Goal: Contribute content: Contribute content

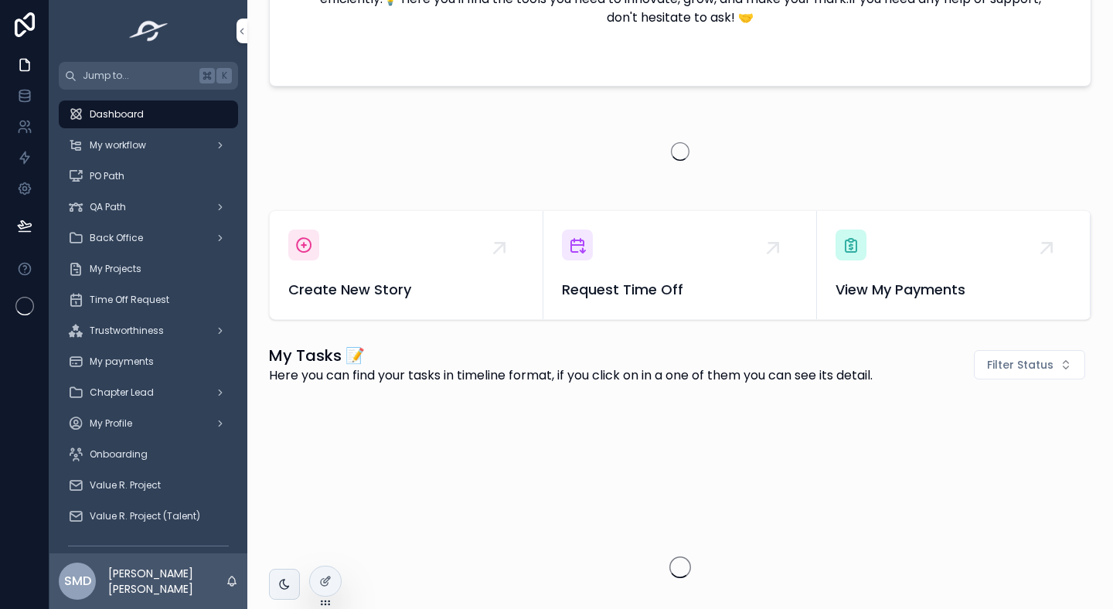
scroll to position [392, 0]
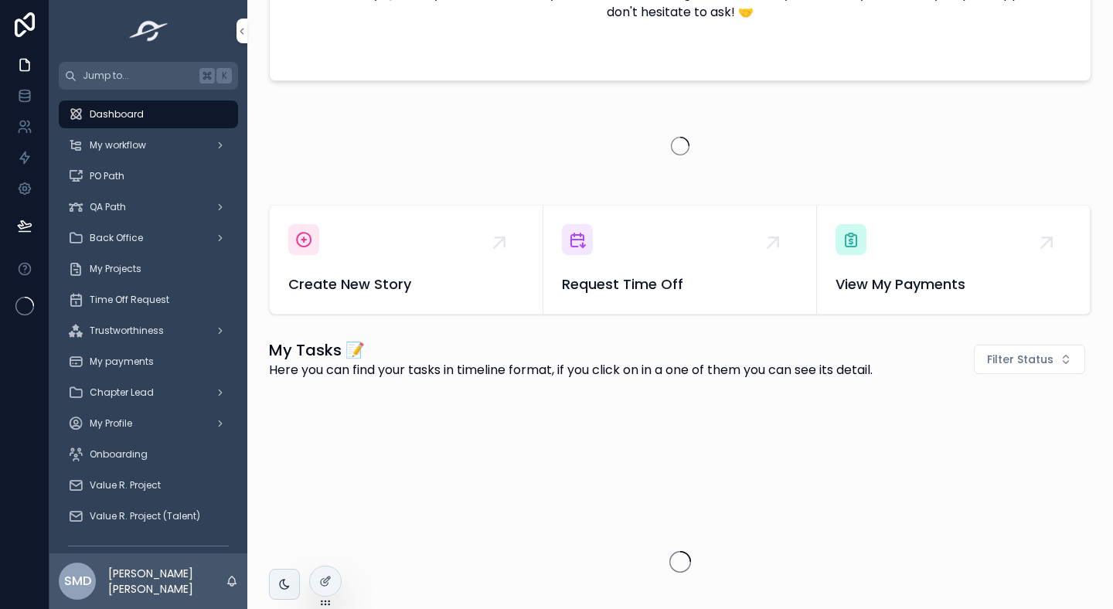
click at [352, 250] on div "Create New Story" at bounding box center [406, 259] width 236 height 71
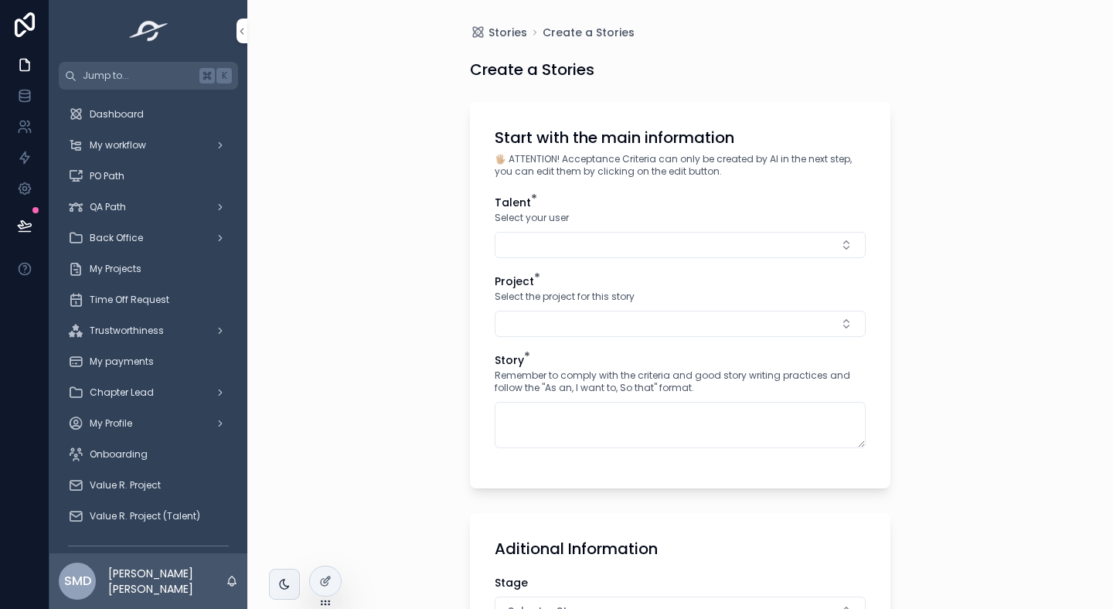
click at [547, 230] on div "Talent * Select your user" at bounding box center [680, 226] width 371 height 63
click at [525, 243] on button "Select Button" at bounding box center [680, 245] width 371 height 26
click at [595, 301] on span "[PERSON_NAME] [PERSON_NAME]" at bounding box center [665, 305] width 173 height 15
click at [519, 310] on div "Project * Select the project for this story" at bounding box center [680, 308] width 371 height 63
click at [535, 318] on button "Select Button" at bounding box center [680, 327] width 371 height 26
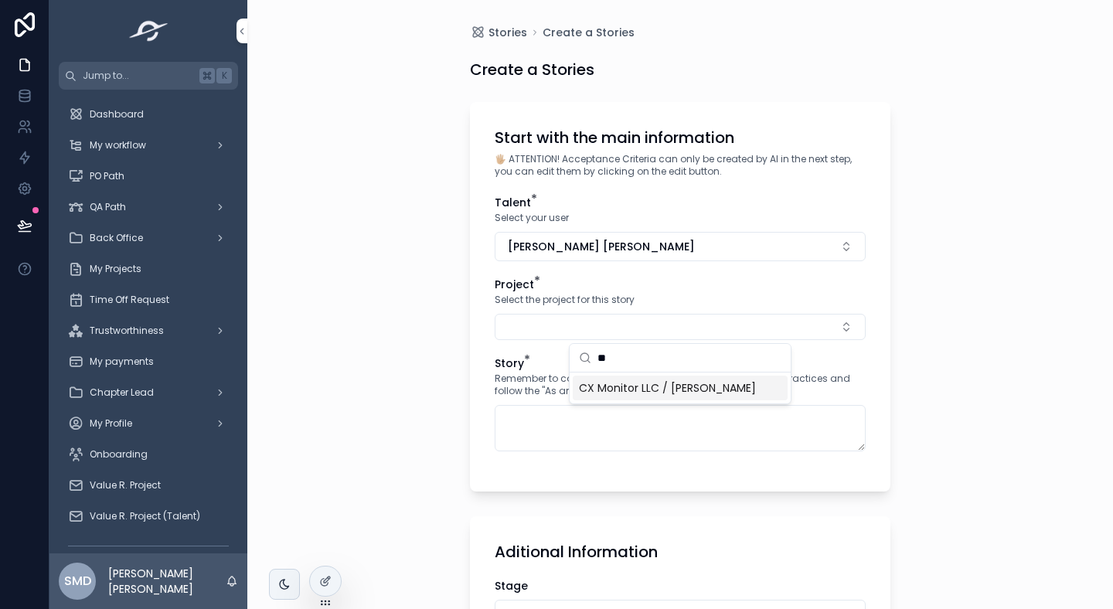
type input "**"
click at [616, 399] on div "CX Monitor LLC / [PERSON_NAME]" at bounding box center [680, 388] width 215 height 25
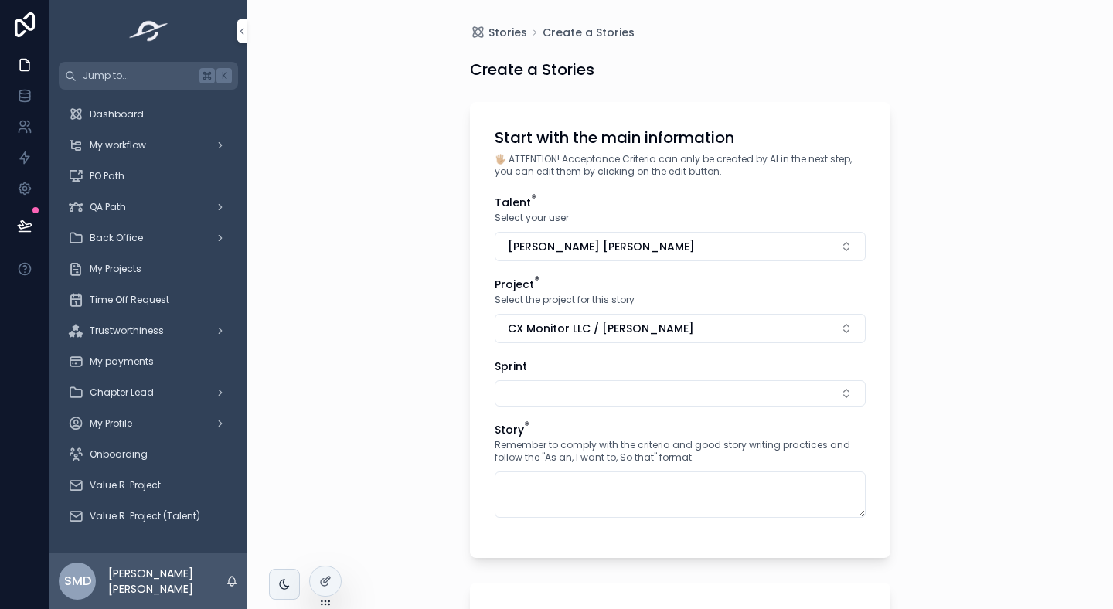
click at [560, 396] on button "Select Button" at bounding box center [680, 393] width 371 height 26
click at [582, 402] on button "Select Button" at bounding box center [680, 393] width 371 height 26
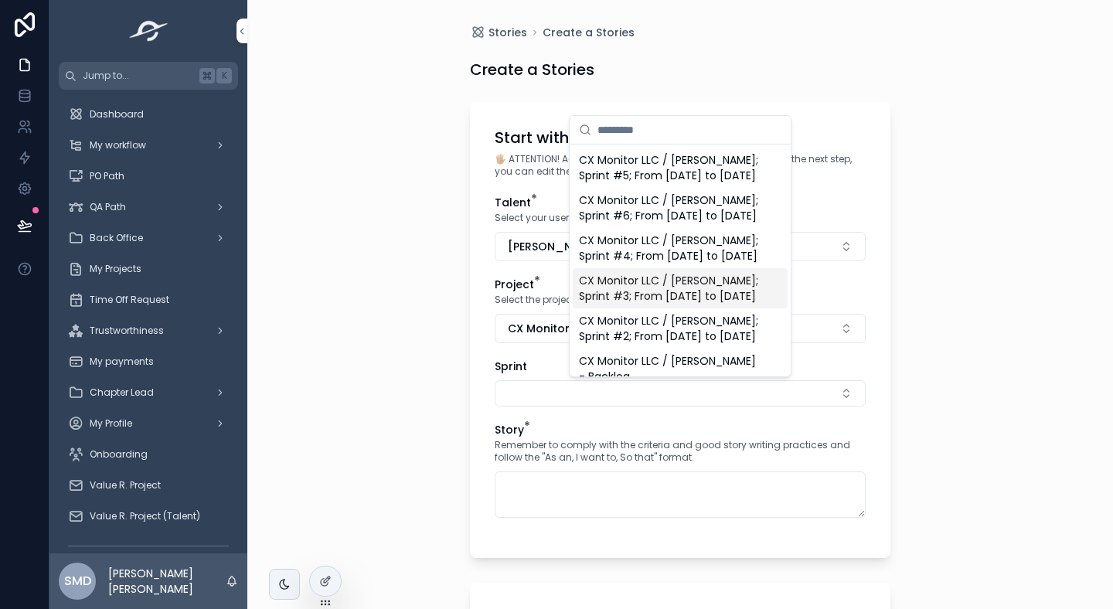
click at [649, 304] on span "CX Monitor LLC / [PERSON_NAME]; Sprint #3; From [DATE] to [DATE]" at bounding box center [671, 288] width 184 height 31
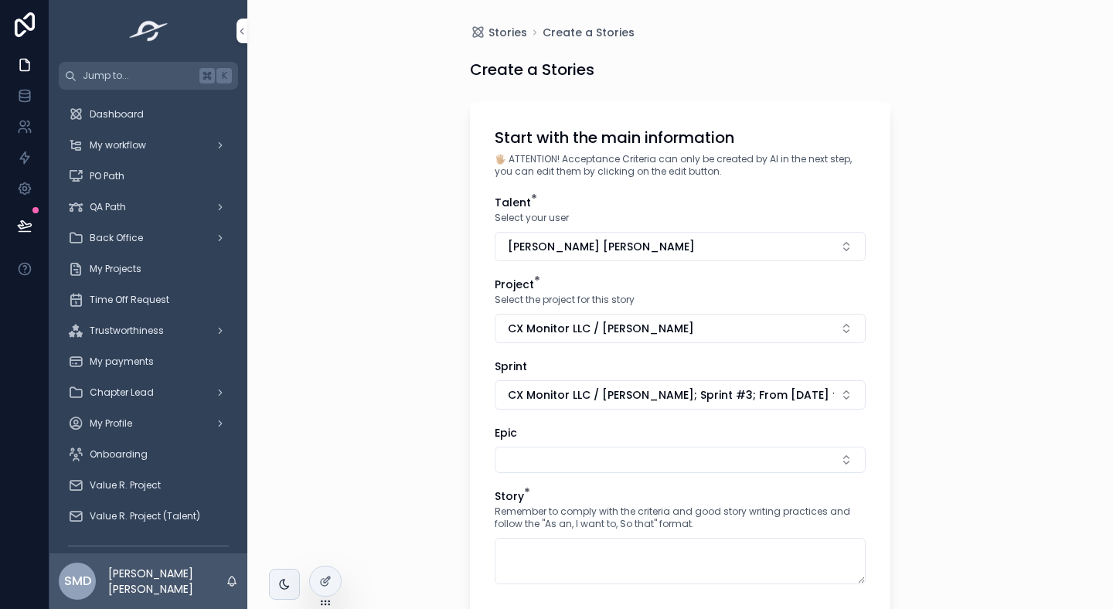
click at [523, 454] on button "Select Button" at bounding box center [680, 460] width 371 height 26
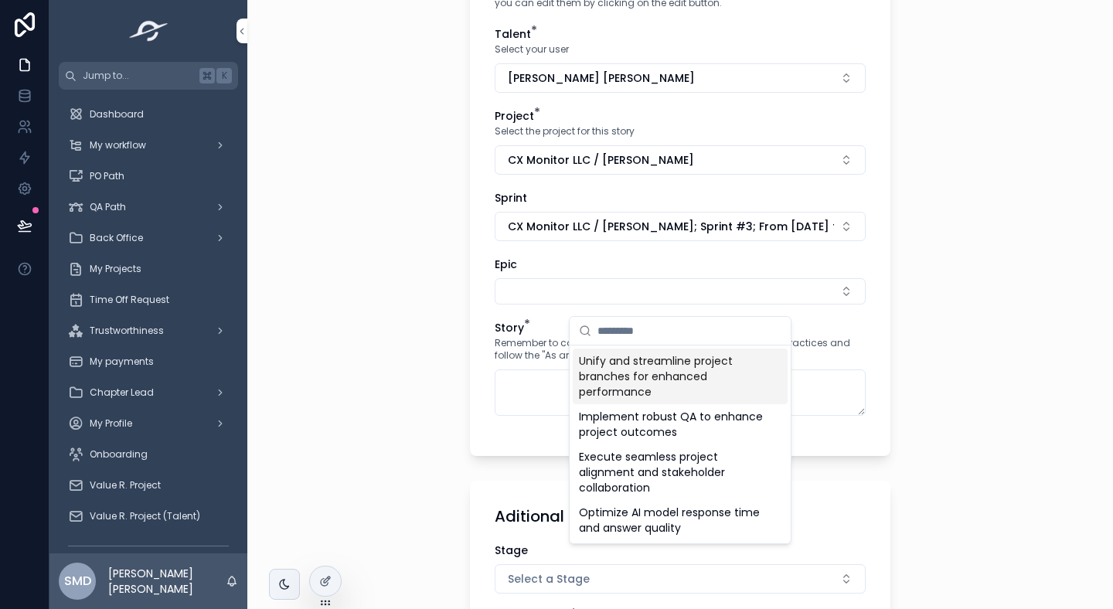
scroll to position [179, 0]
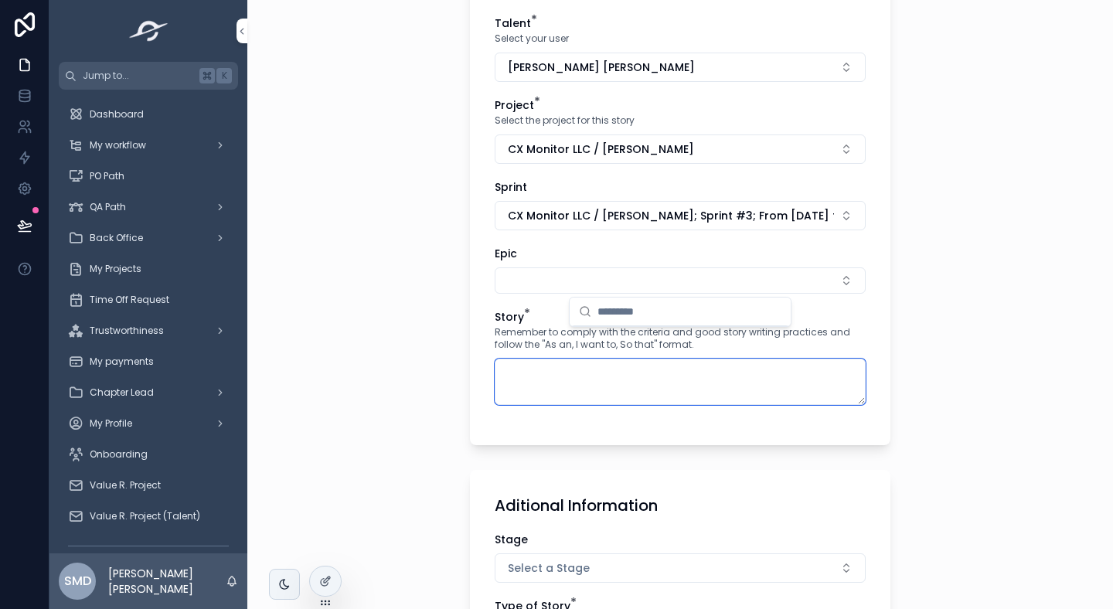
click at [495, 383] on textarea "scrollable content" at bounding box center [680, 382] width 371 height 46
paste textarea "**********"
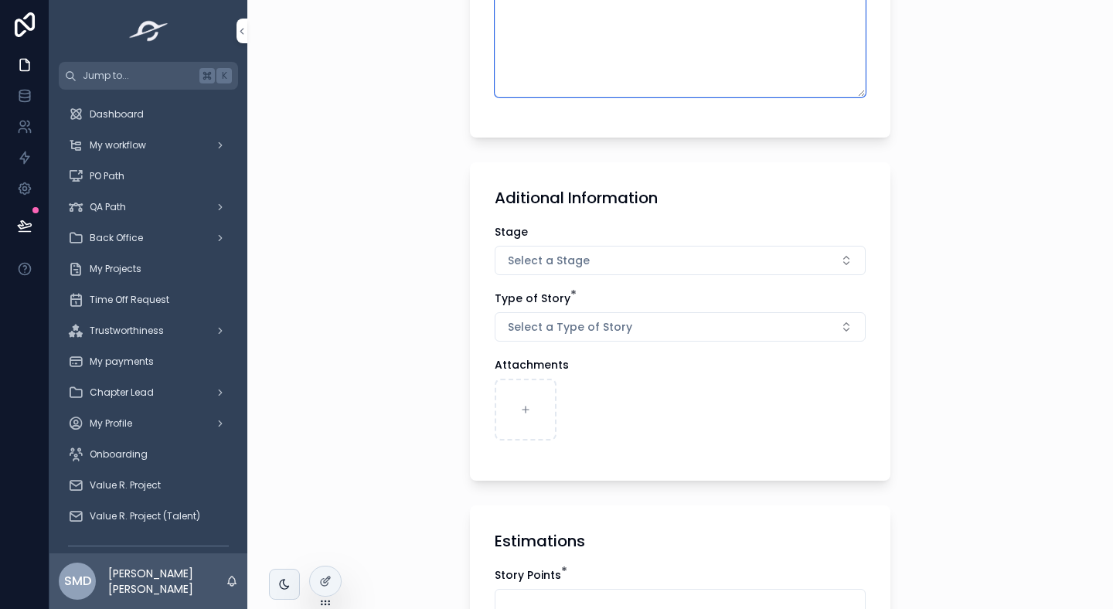
scroll to position [645, 0]
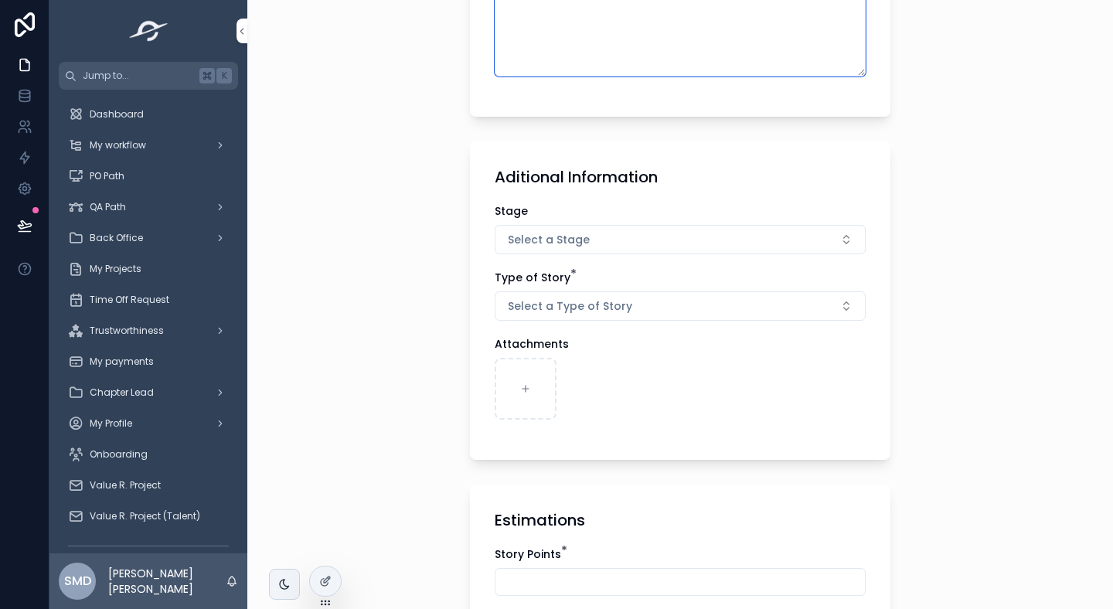
type textarea "**********"
click at [536, 247] on span "Select a Stage" at bounding box center [549, 239] width 82 height 15
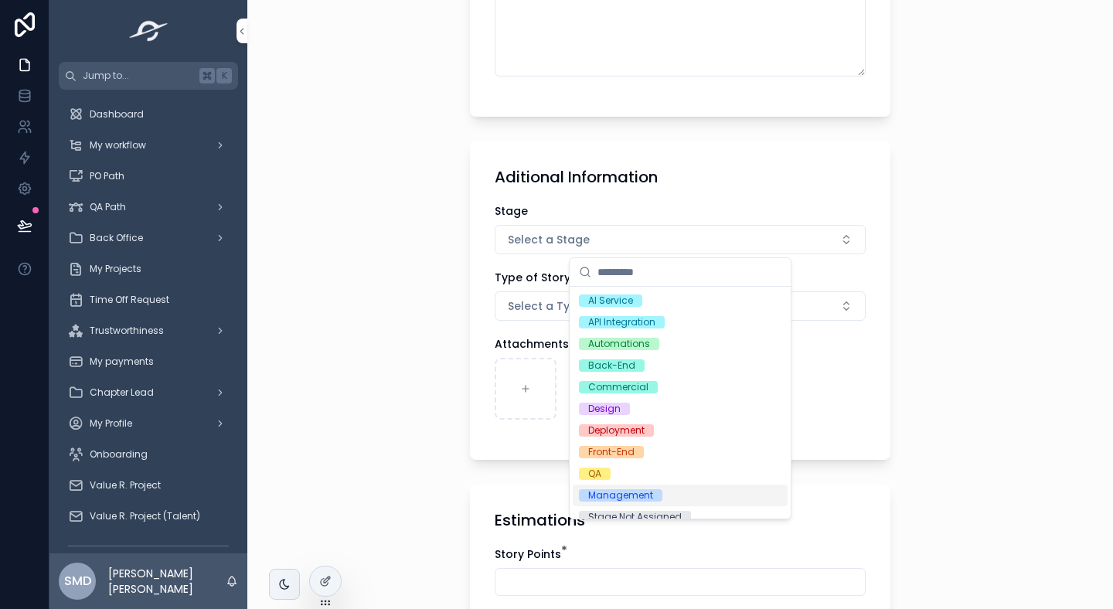
click at [608, 491] on div "Management" at bounding box center [620, 495] width 65 height 12
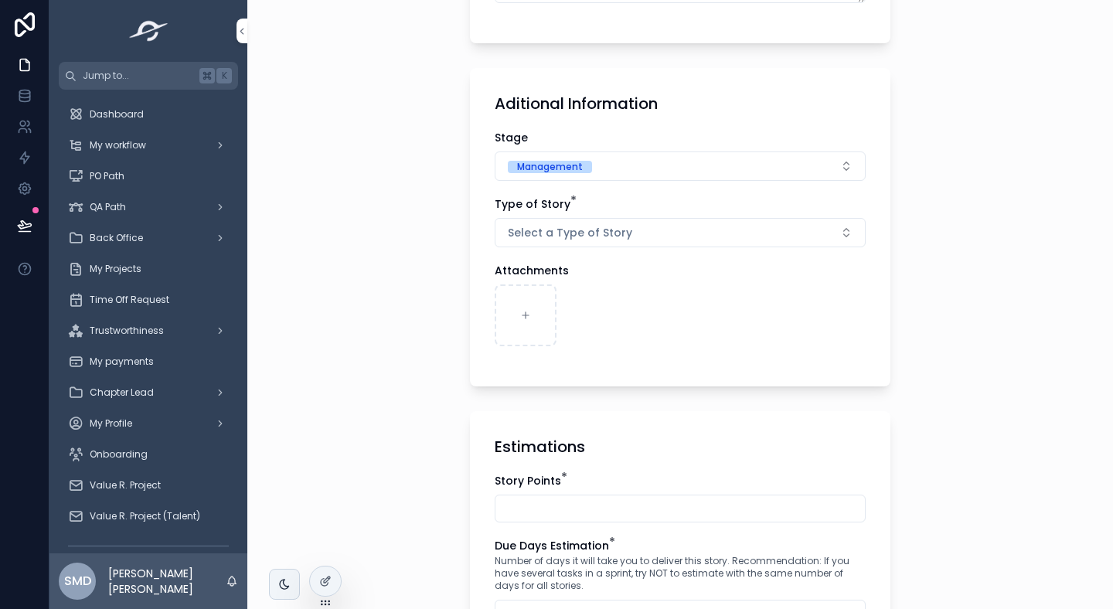
scroll to position [720, 0]
click at [559, 232] on span "Select a Type of Story" at bounding box center [570, 230] width 124 height 15
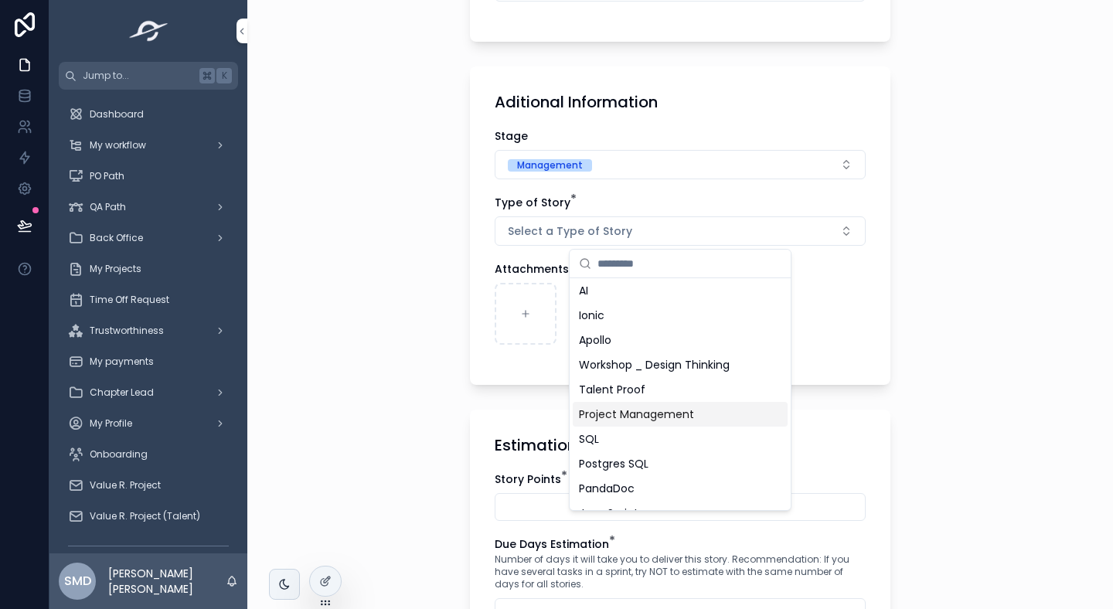
click at [608, 409] on span "Project Management" at bounding box center [636, 413] width 115 height 15
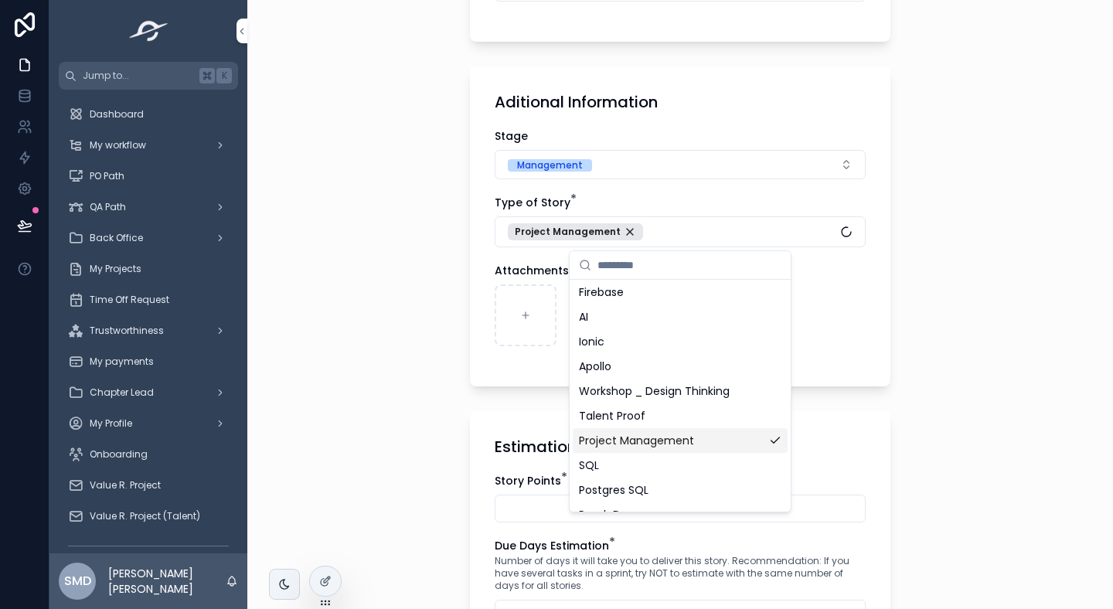
scroll to position [646, 0]
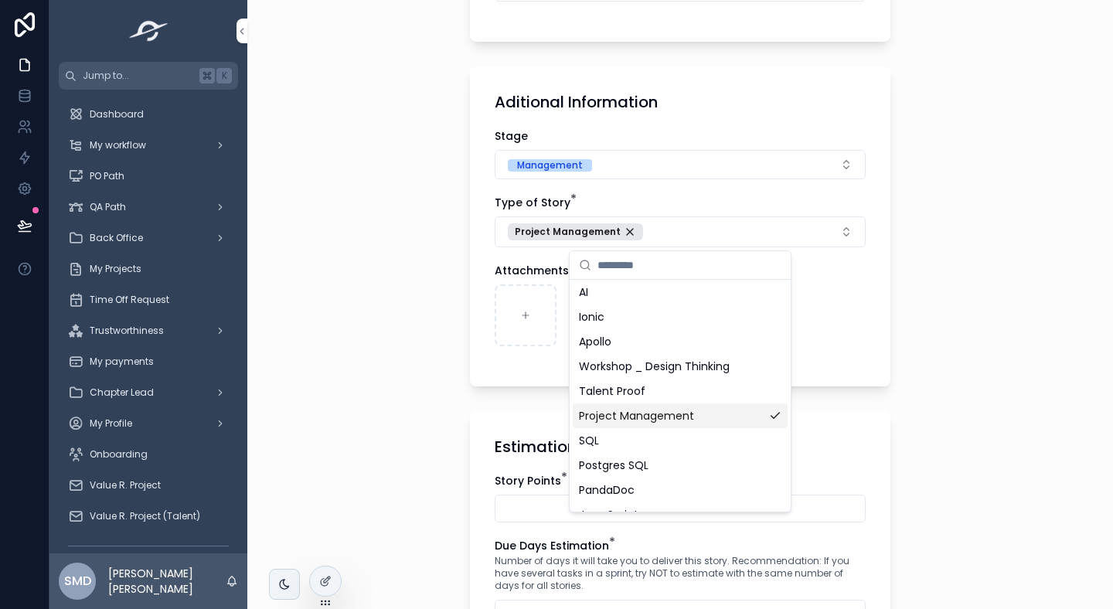
click at [447, 393] on div "**********" at bounding box center [680, 304] width 866 height 609
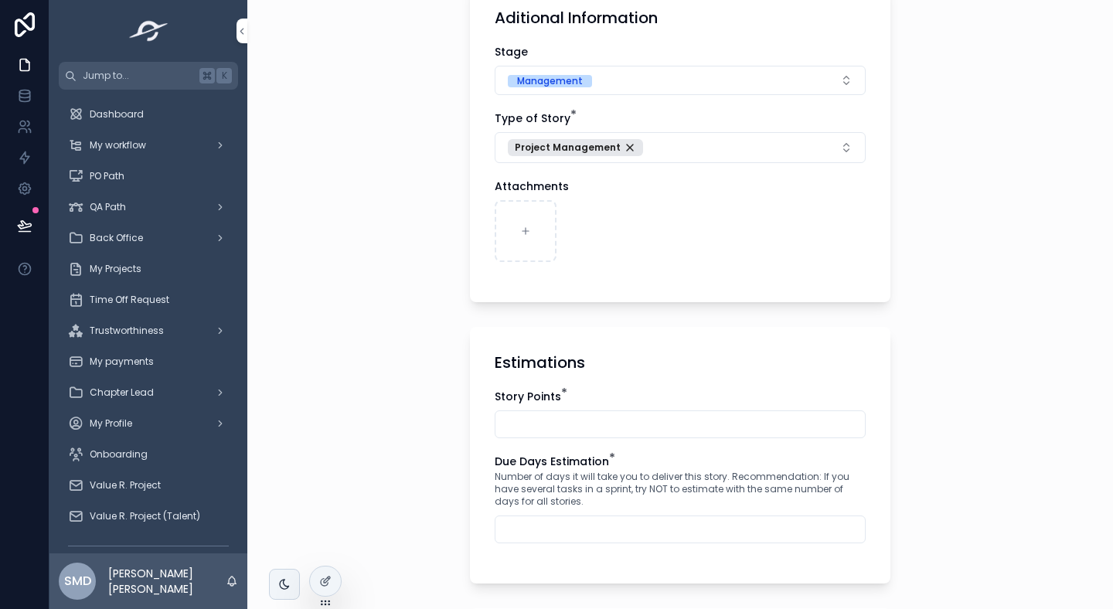
scroll to position [849, 0]
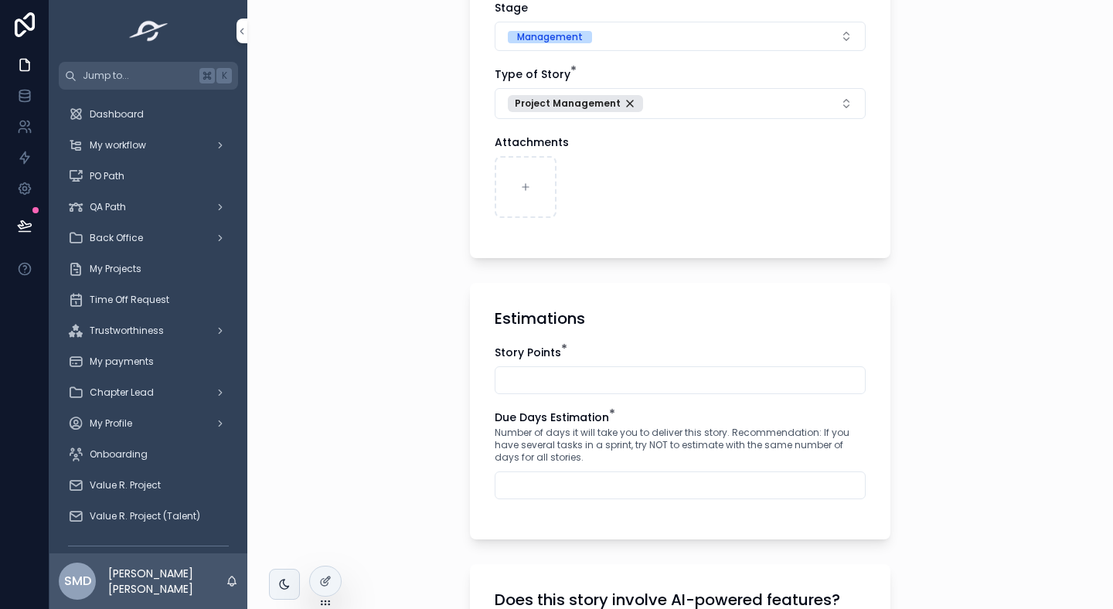
click at [525, 379] on input "scrollable content" at bounding box center [679, 380] width 369 height 22
type input "*"
click at [560, 486] on input "scrollable content" at bounding box center [679, 485] width 369 height 22
type input "**"
click at [556, 526] on div "Estimations Story Points * * Due Days Estimation * Number of days it will take …" at bounding box center [680, 411] width 420 height 257
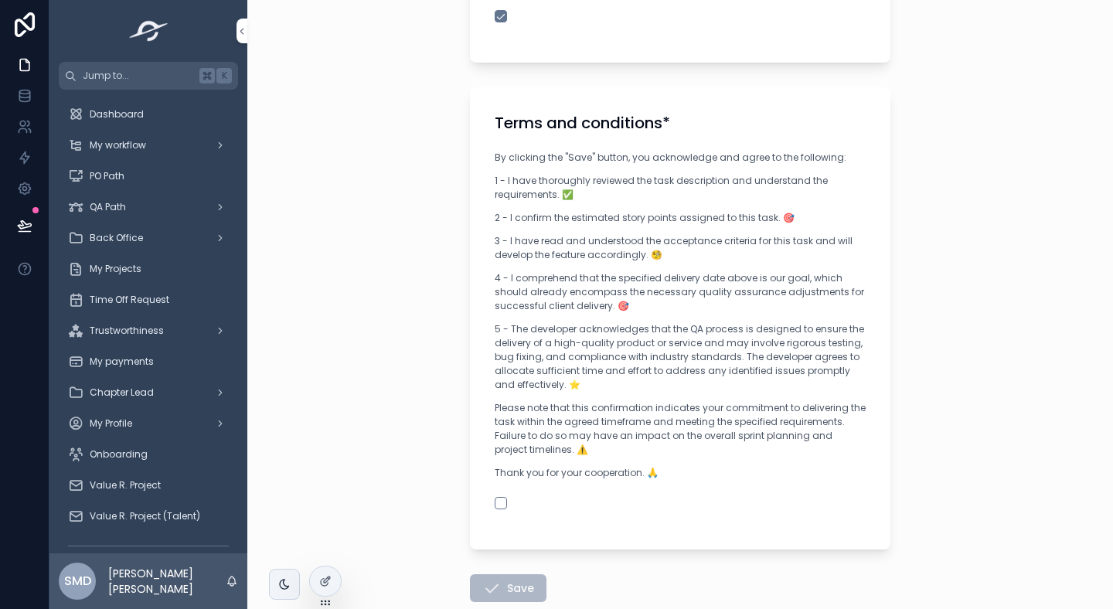
scroll to position [1556, 0]
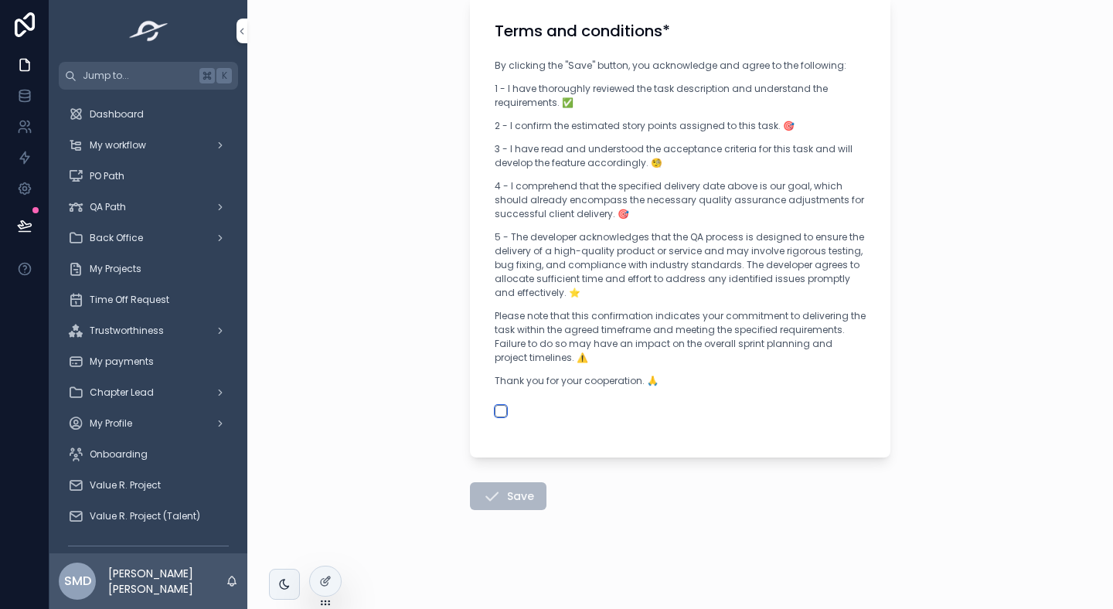
click at [496, 410] on button "scrollable content" at bounding box center [501, 411] width 12 height 12
click at [479, 504] on button "Save" at bounding box center [508, 496] width 77 height 28
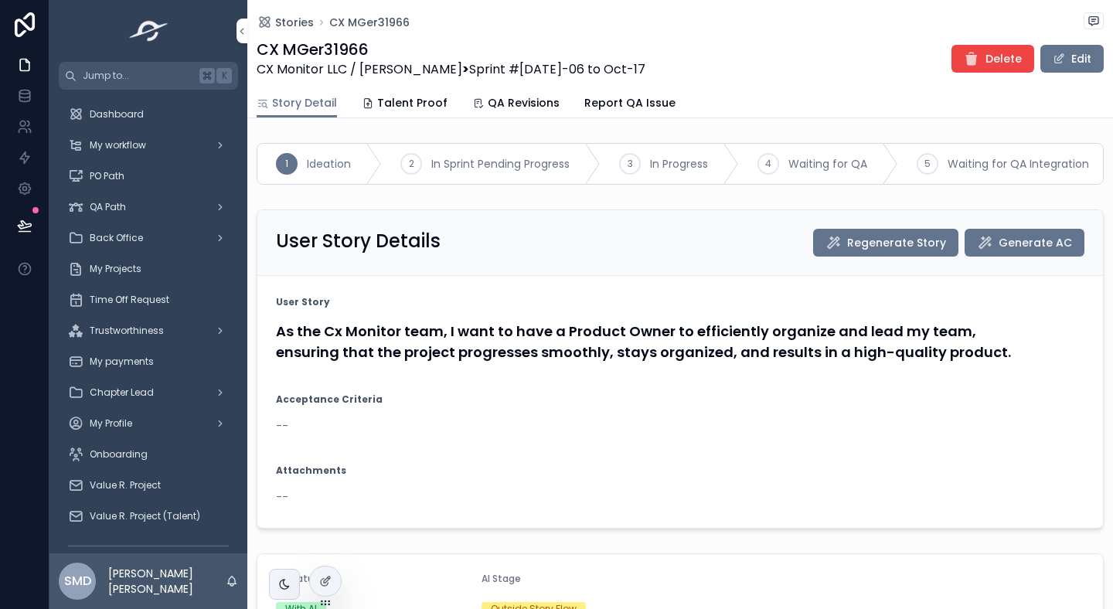
click at [1074, 65] on button "Edit" at bounding box center [1071, 59] width 63 height 28
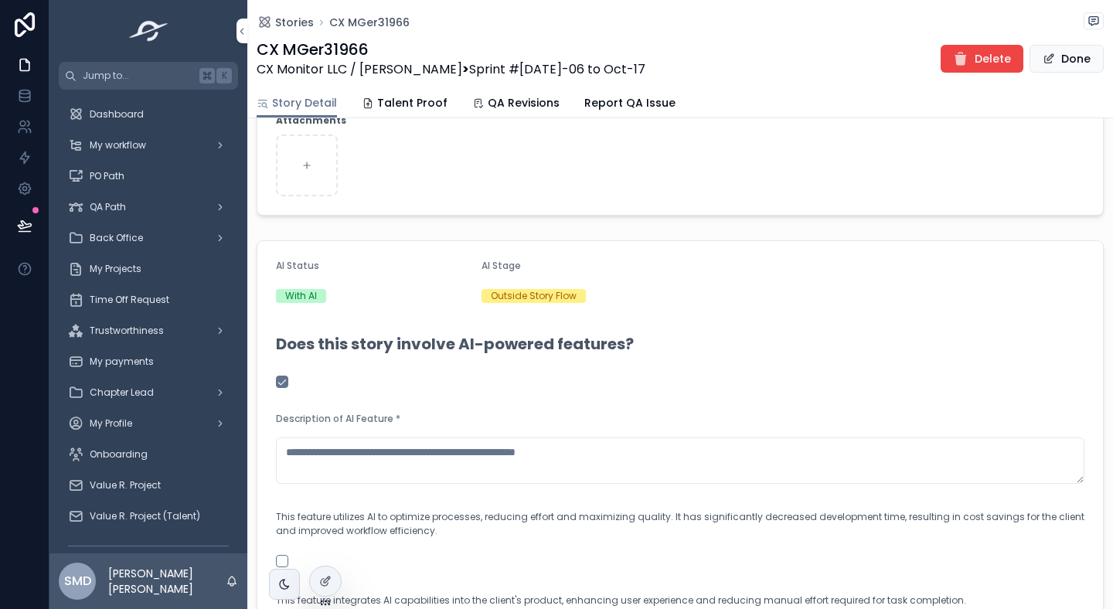
scroll to position [291, 0]
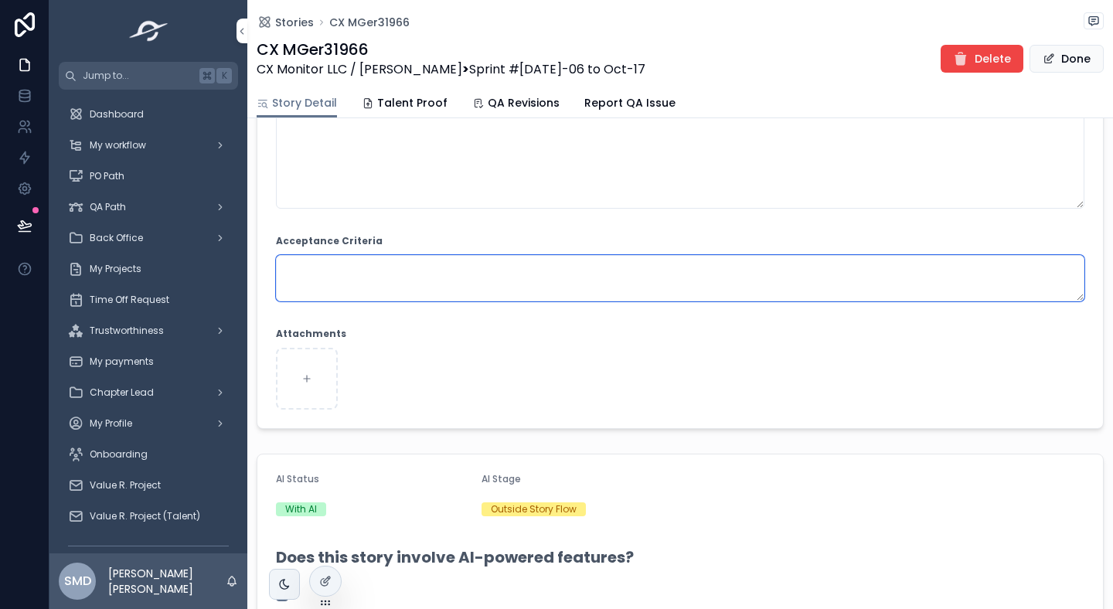
click at [355, 268] on textarea "scrollable content" at bounding box center [680, 278] width 808 height 46
paste textarea "**********"
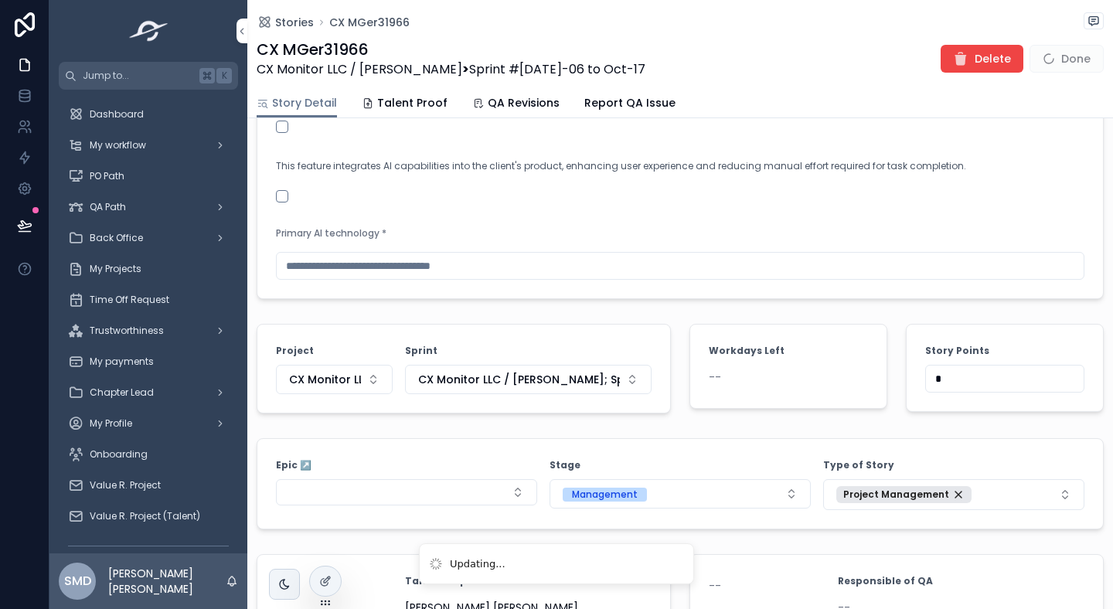
scroll to position [1505, 0]
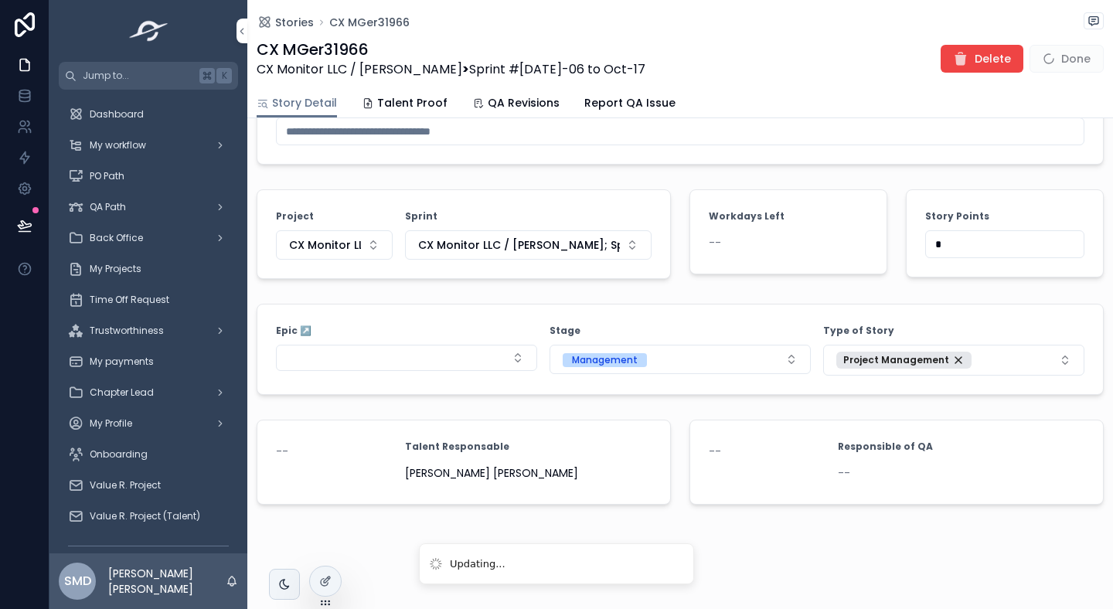
type textarea "**********"
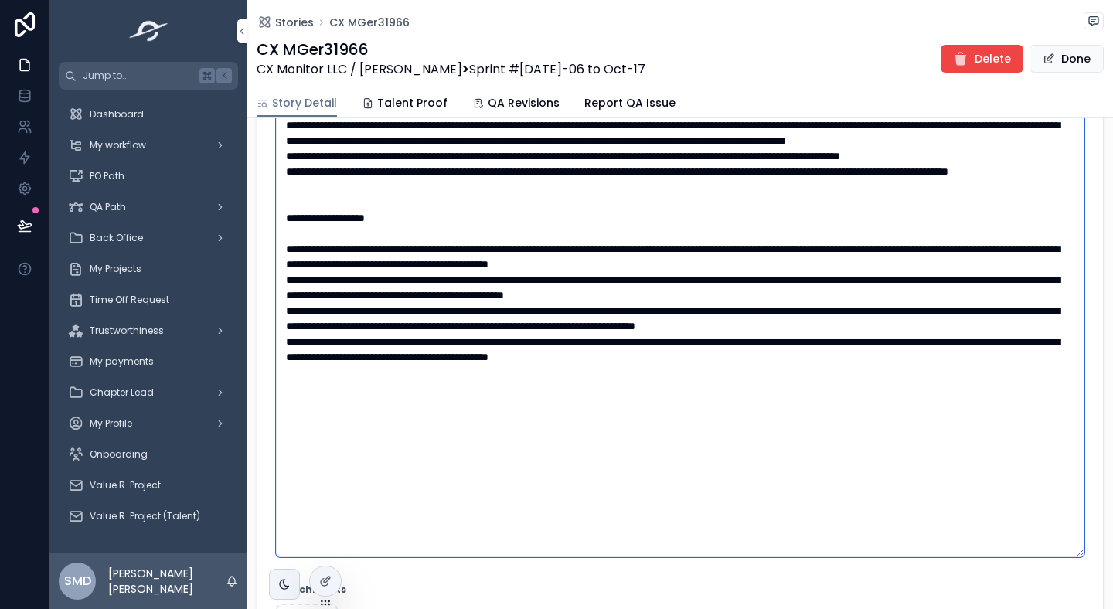
scroll to position [387, 0]
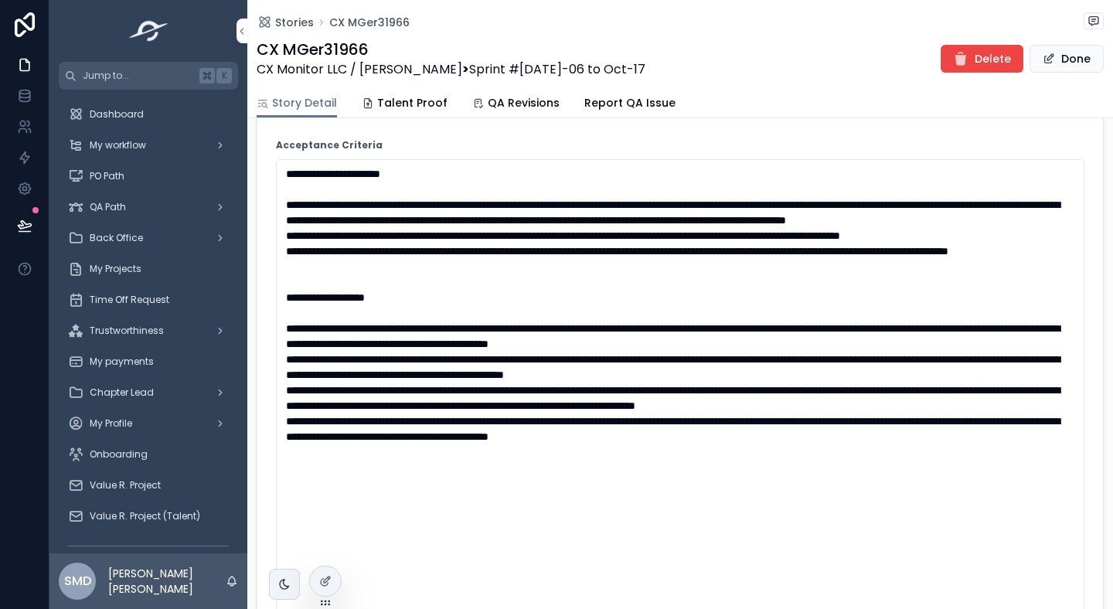
click at [1066, 48] on button "Done" at bounding box center [1066, 59] width 74 height 28
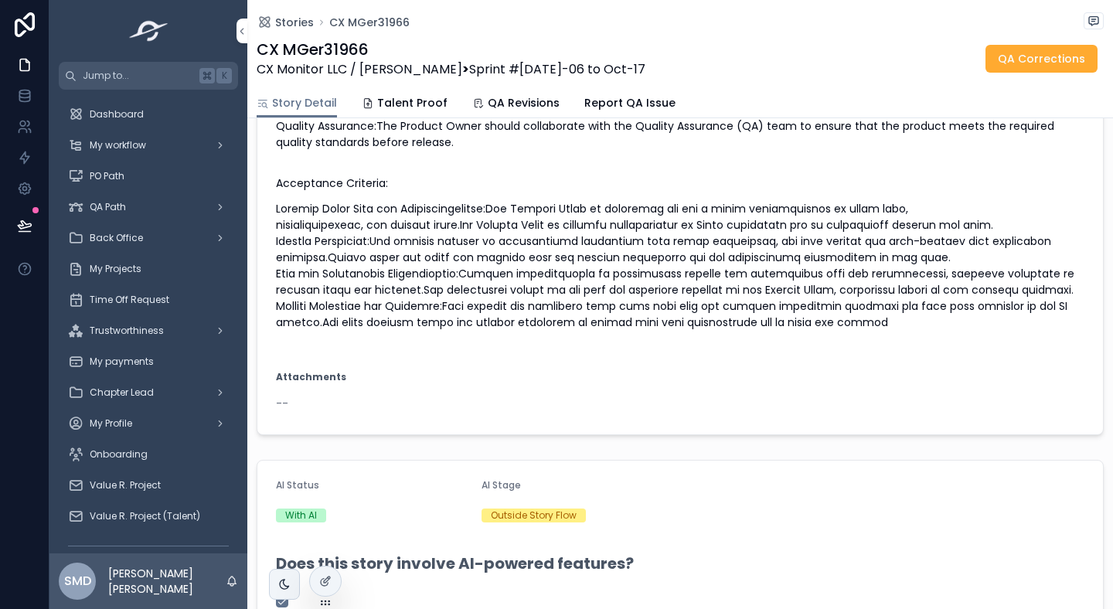
scroll to position [384, 0]
